Goal: Find specific page/section: Find specific page/section

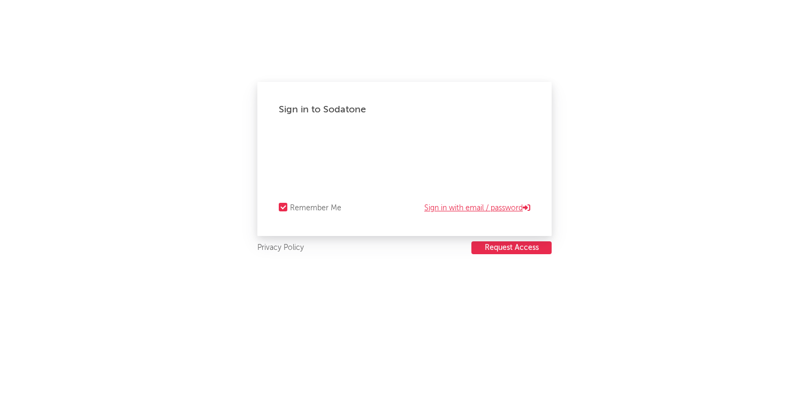
select select "recorded_music"
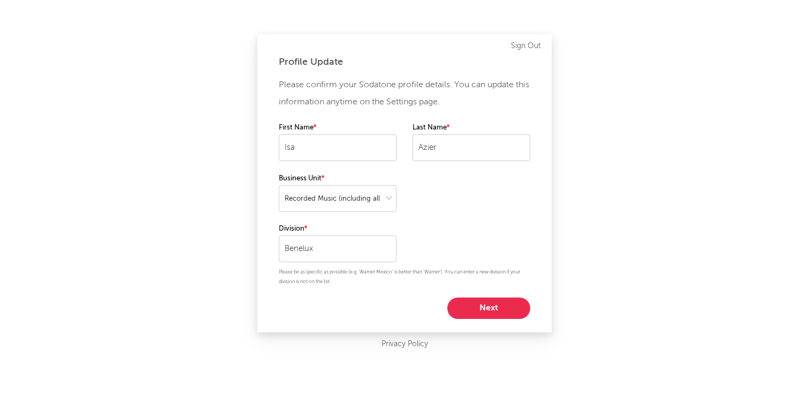
click at [481, 311] on button "Next" at bounding box center [489, 308] width 83 height 21
select select "manager"
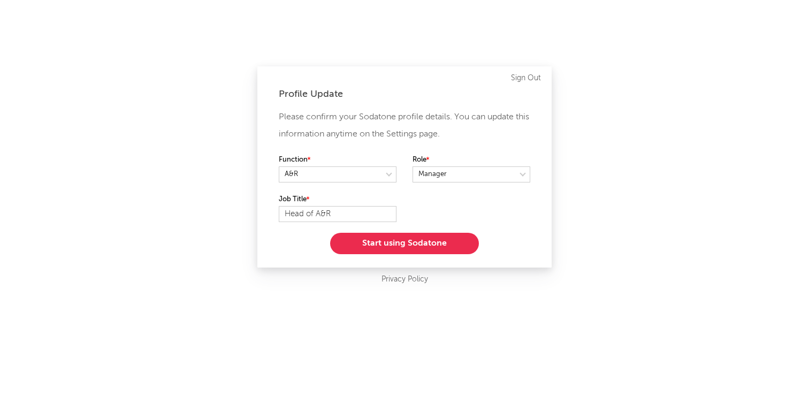
click at [413, 245] on button "Start using Sodatone" at bounding box center [404, 243] width 149 height 21
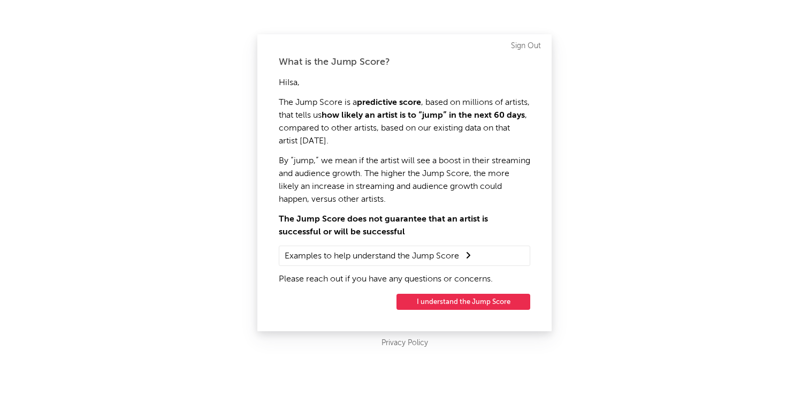
click at [456, 302] on button "I understand the Jump Score" at bounding box center [464, 302] width 134 height 16
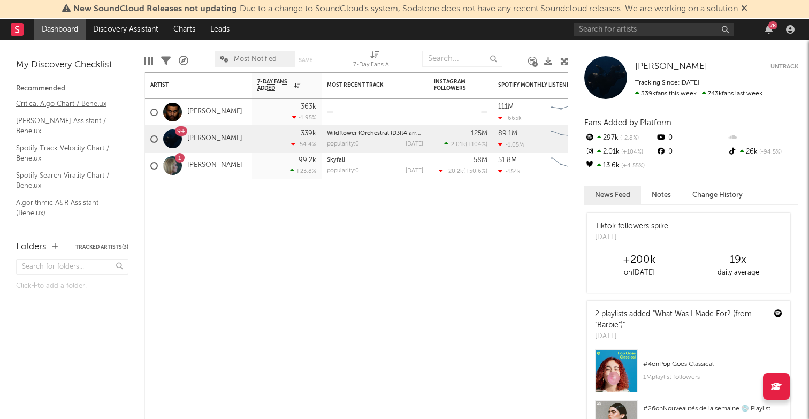
click at [78, 105] on link "Critical Algo Chart / Benelux" at bounding box center [67, 104] width 102 height 12
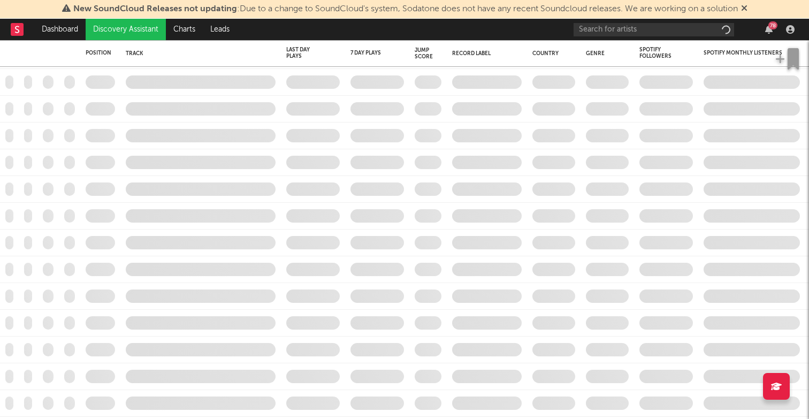
checkbox input "true"
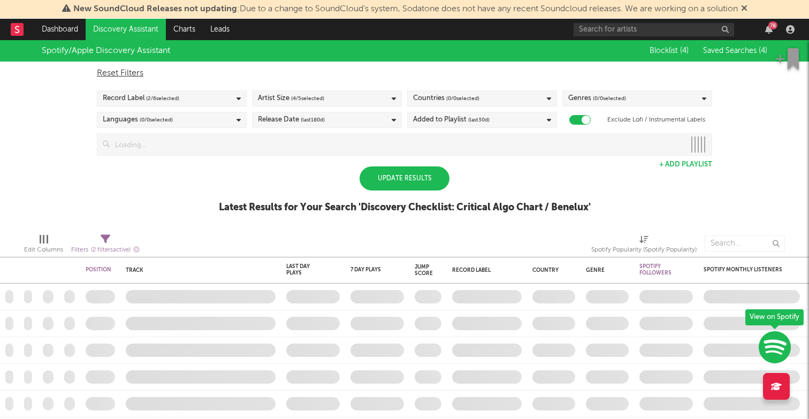
click at [420, 179] on div "Update Results" at bounding box center [405, 178] width 90 height 24
